Goal: Information Seeking & Learning: Find contact information

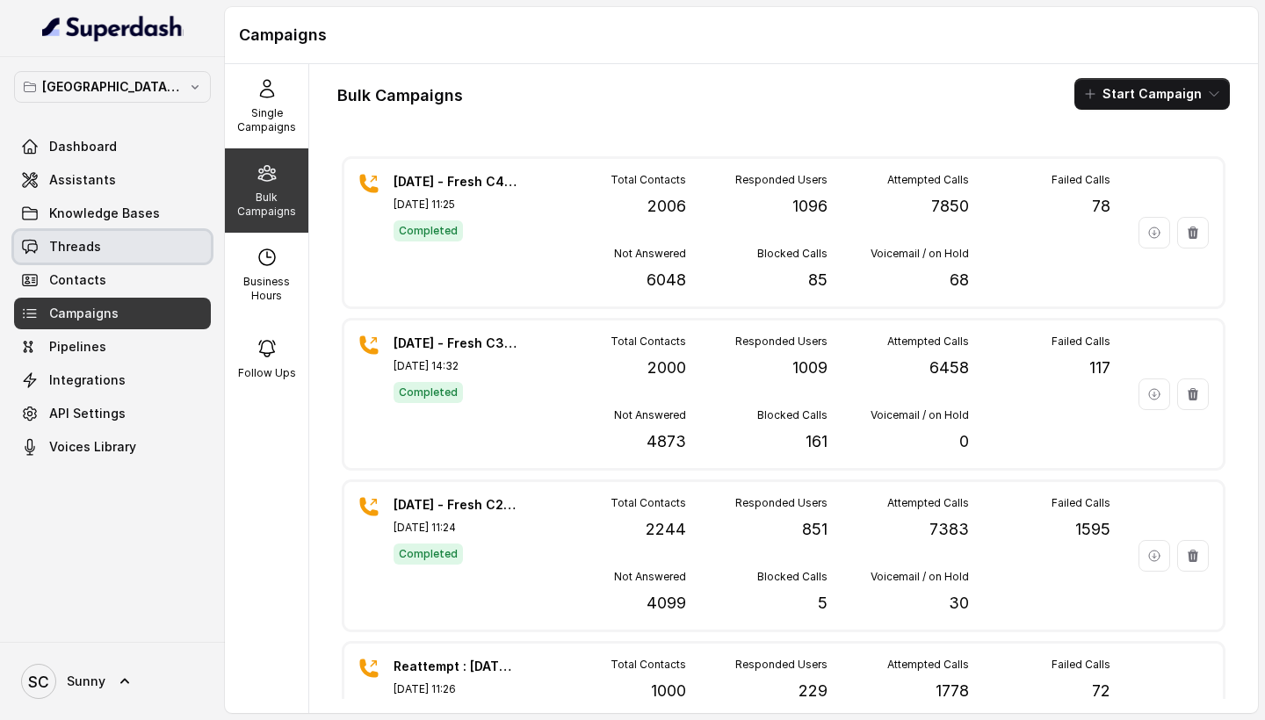
click at [98, 250] on link "Threads" at bounding box center [112, 247] width 197 height 32
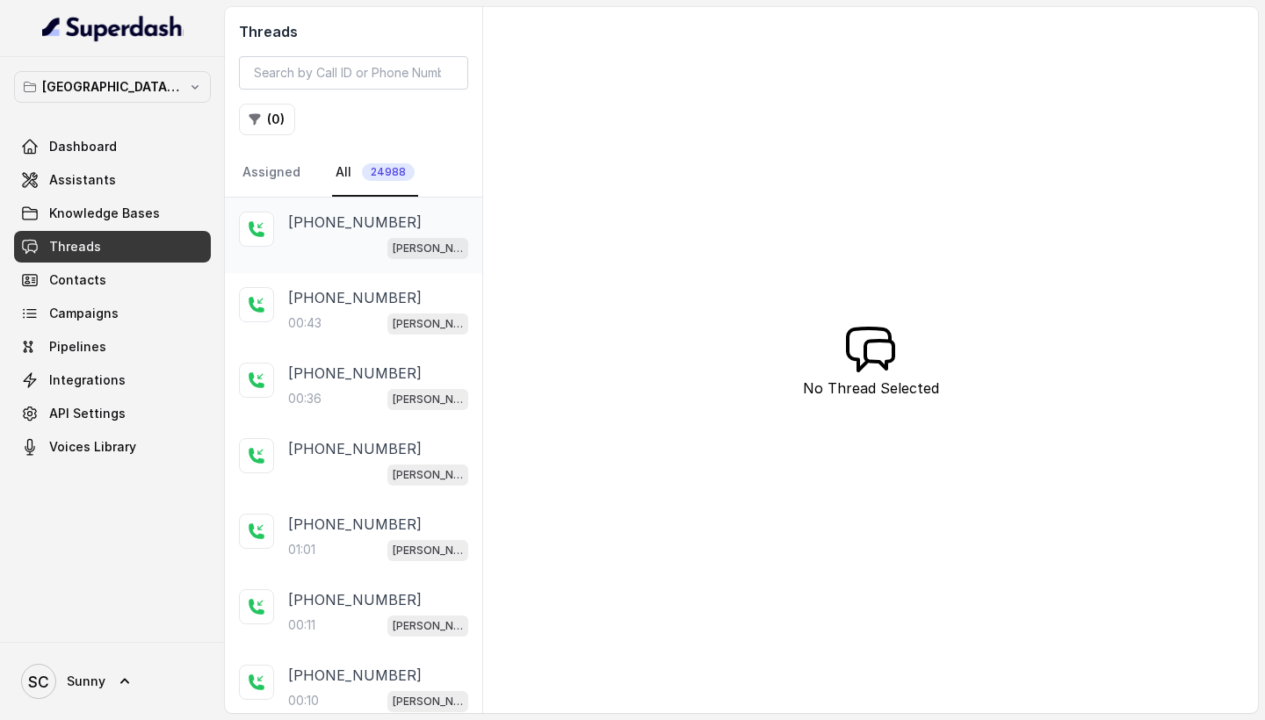
click at [367, 259] on div "[PERSON_NAME] Mumbai Conviction HR Outbound Assistant" at bounding box center [378, 247] width 180 height 23
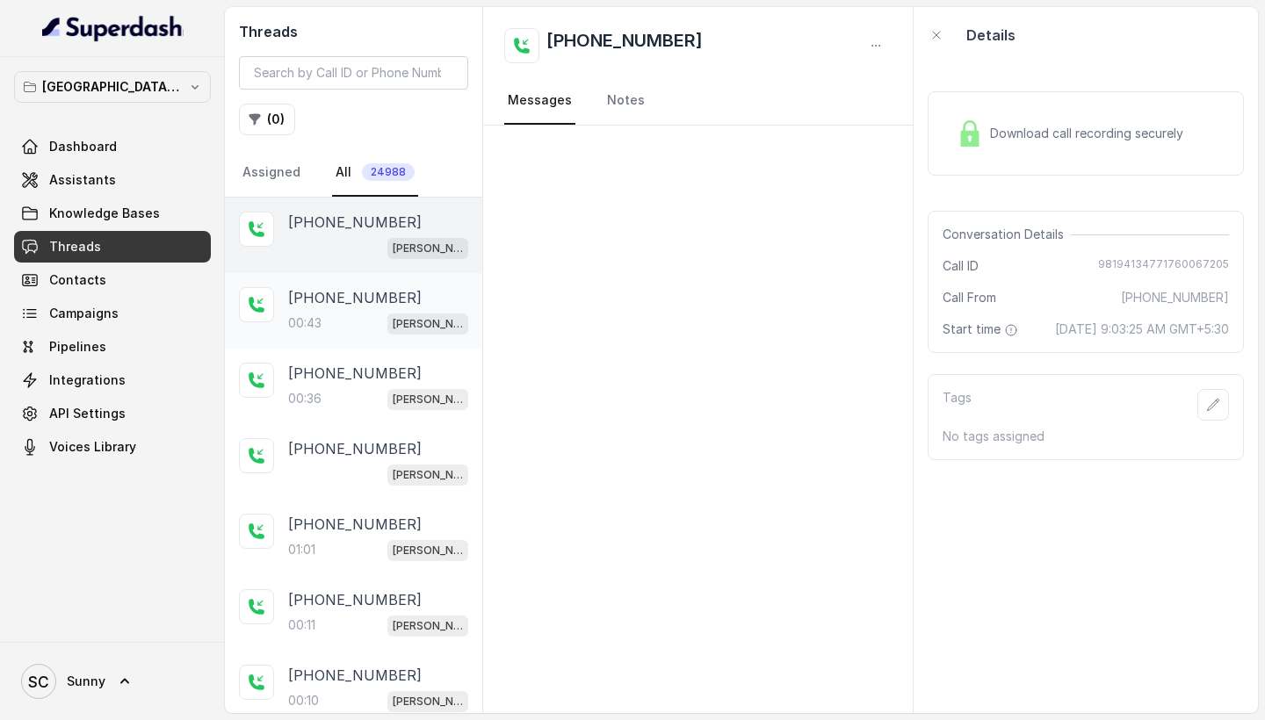
click at [321, 314] on div "00:43 [PERSON_NAME] Mumbai Conviction HR Outbound Assistant" at bounding box center [378, 323] width 180 height 23
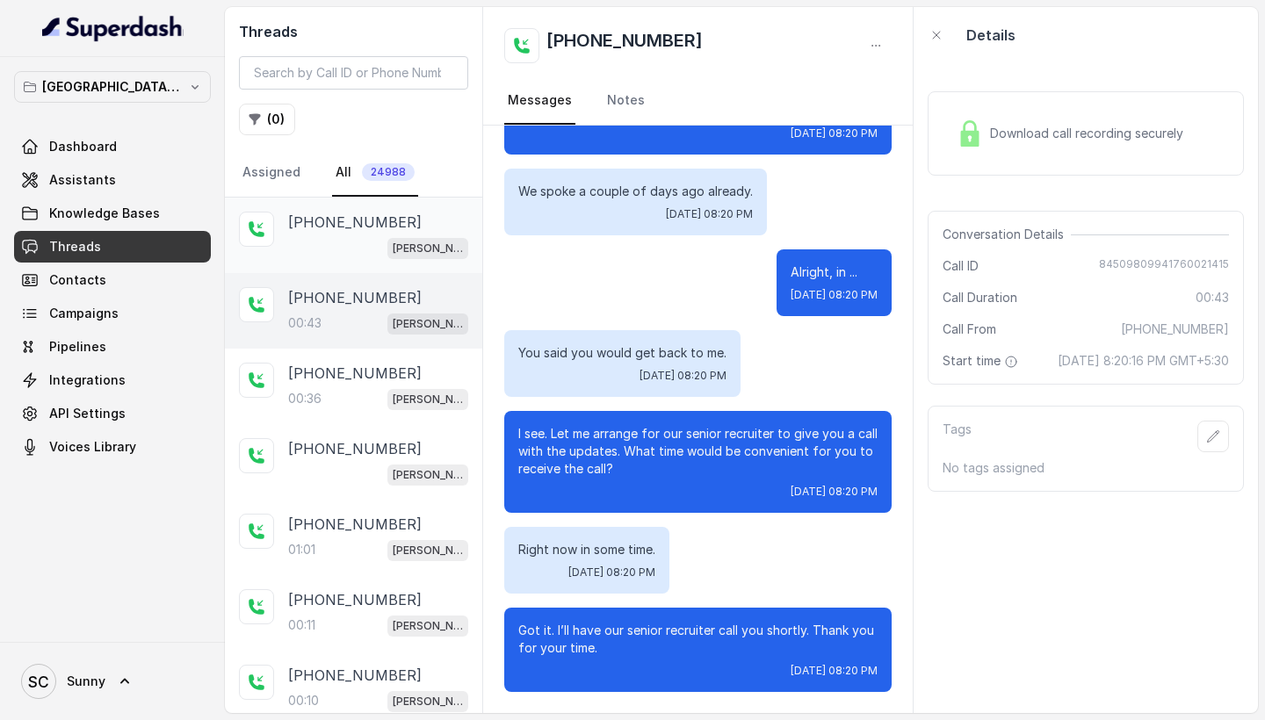
click at [326, 231] on p "[PHONE_NUMBER]" at bounding box center [354, 222] width 133 height 21
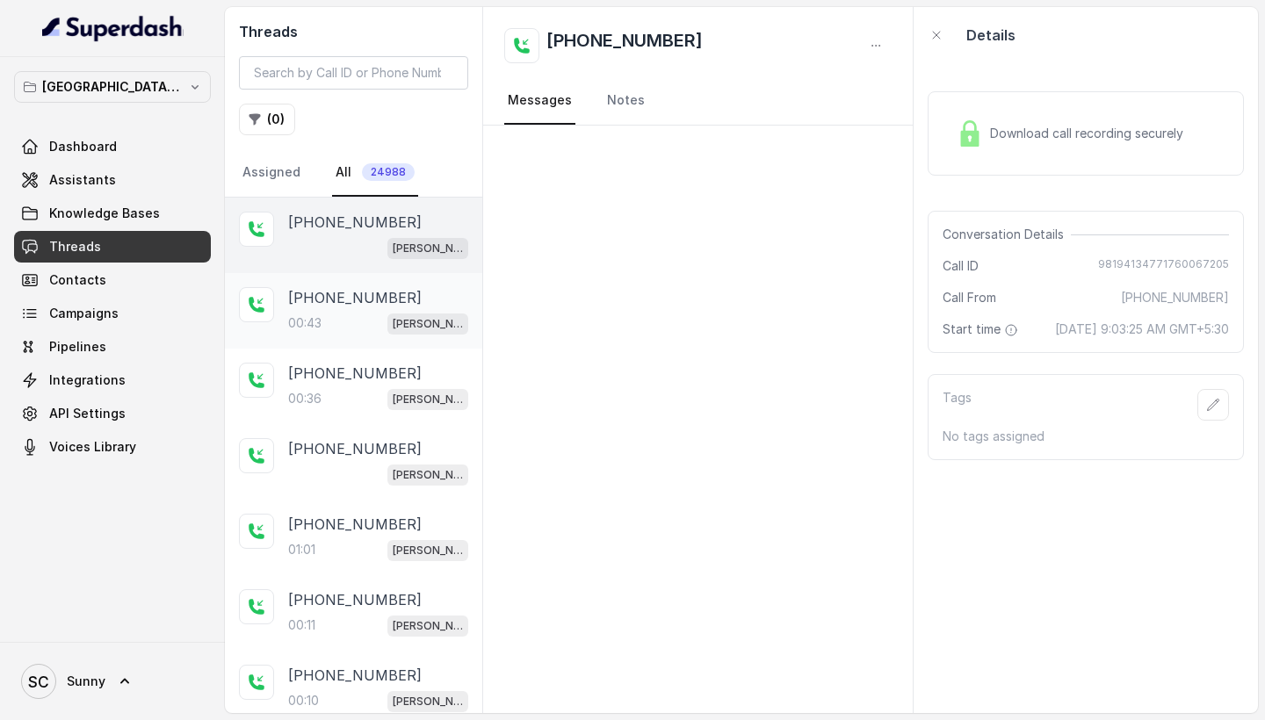
click at [315, 302] on p "[PHONE_NUMBER]" at bounding box center [354, 297] width 133 height 21
